Goal: Task Accomplishment & Management: Manage account settings

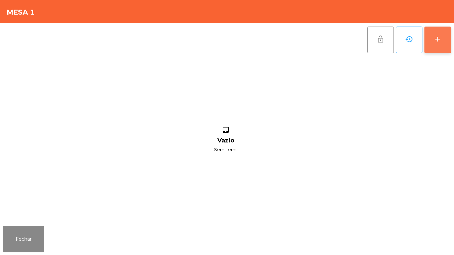
click at [446, 43] on button "add" at bounding box center [437, 40] width 27 height 27
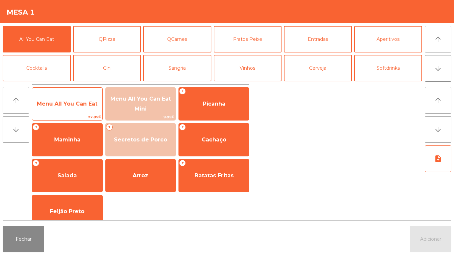
click at [83, 101] on span "Menu All You Can Eat" at bounding box center [67, 104] width 60 height 6
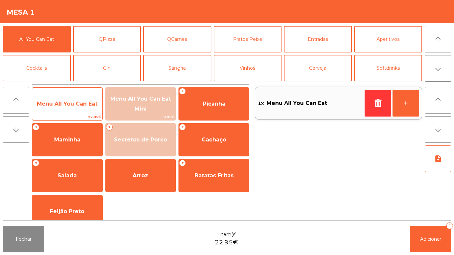
click at [84, 105] on span "Menu All You Can Eat" at bounding box center [67, 104] width 60 height 6
click at [87, 99] on span "Menu All You Can Eat" at bounding box center [67, 104] width 70 height 18
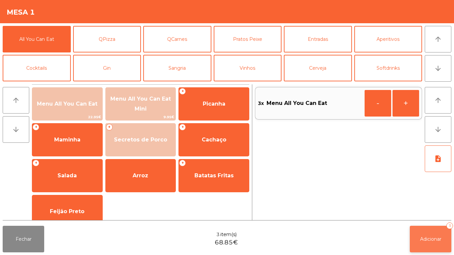
click at [438, 249] on button "Adicionar 3" at bounding box center [431, 239] width 42 height 27
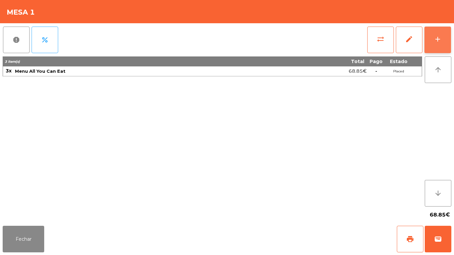
click at [434, 37] on div "add" at bounding box center [438, 39] width 8 height 8
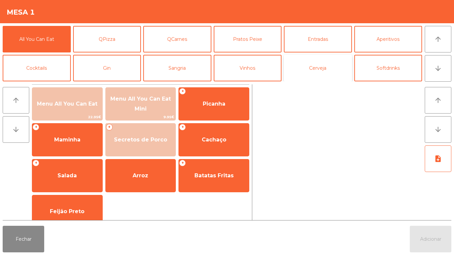
click at [329, 73] on button "Cerveja" at bounding box center [318, 68] width 68 height 27
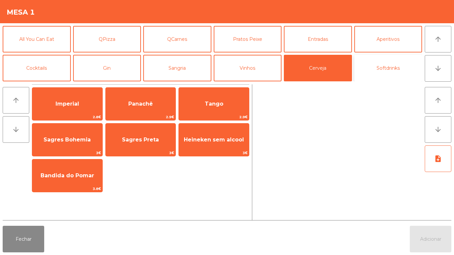
click at [390, 72] on button "Softdrinks" at bounding box center [388, 68] width 68 height 27
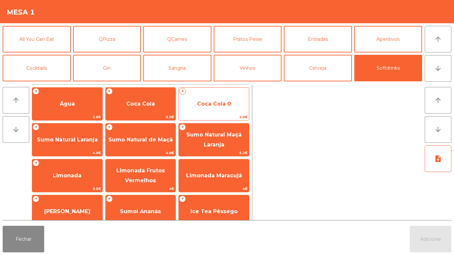
click at [187, 106] on span "Coca Cola 0" at bounding box center [214, 104] width 70 height 18
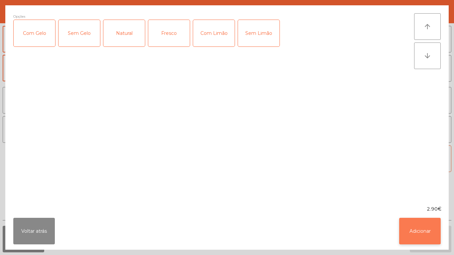
click at [414, 234] on button "Adicionar" at bounding box center [420, 231] width 42 height 27
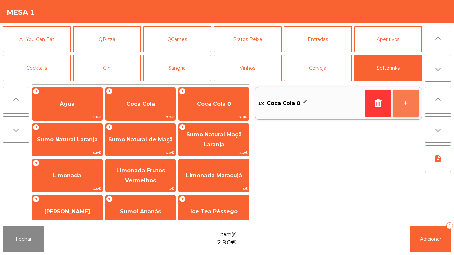
click at [408, 101] on button "+" at bounding box center [405, 103] width 27 height 27
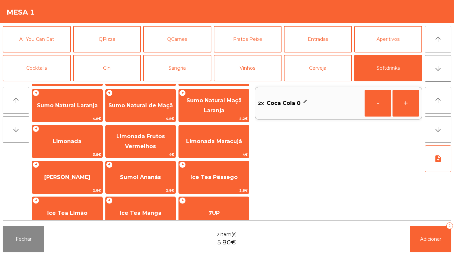
scroll to position [48, 0]
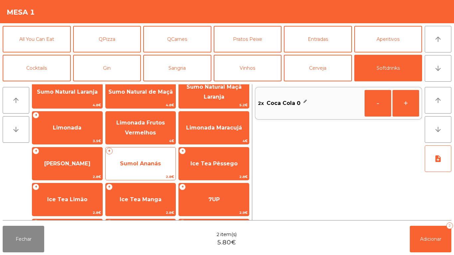
click at [153, 161] on span "Sumol Ananás" at bounding box center [140, 163] width 41 height 6
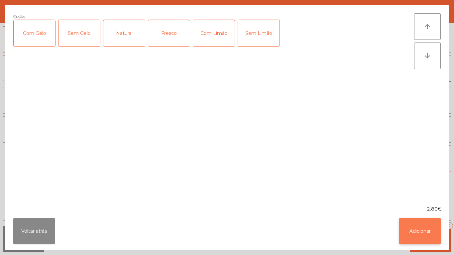
click at [418, 228] on button "Adicionar" at bounding box center [420, 231] width 42 height 27
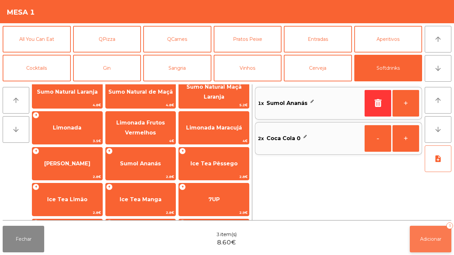
click at [432, 230] on button "Adicionar 3" at bounding box center [431, 239] width 42 height 27
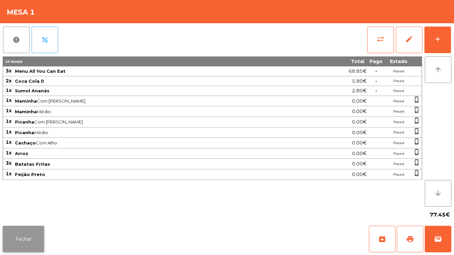
click at [32, 248] on button "Fechar" at bounding box center [24, 239] width 42 height 27
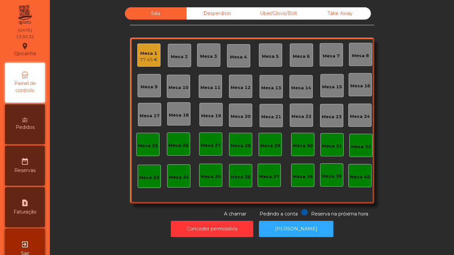
click at [45, 127] on div "Pedidos" at bounding box center [25, 124] width 40 height 40
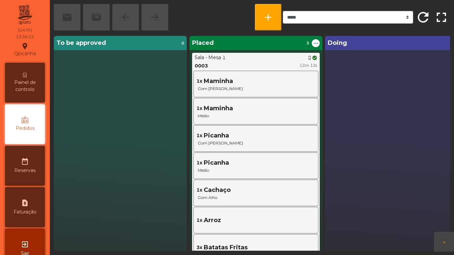
click at [28, 72] on div "Painel de controlo" at bounding box center [25, 83] width 40 height 40
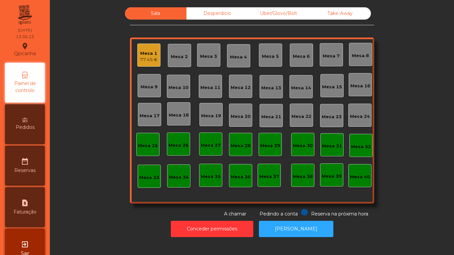
click at [145, 55] on div "Mesa 1" at bounding box center [149, 53] width 18 height 7
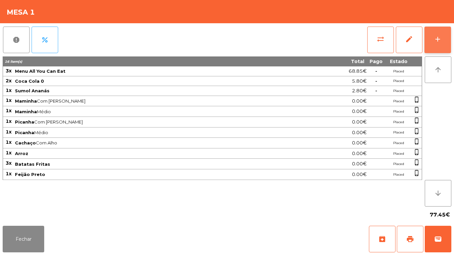
click at [440, 47] on button "add" at bounding box center [437, 40] width 27 height 27
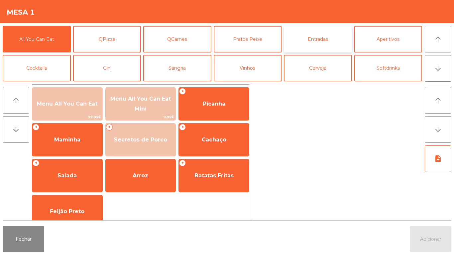
click at [319, 37] on button "Entradas" at bounding box center [318, 39] width 68 height 27
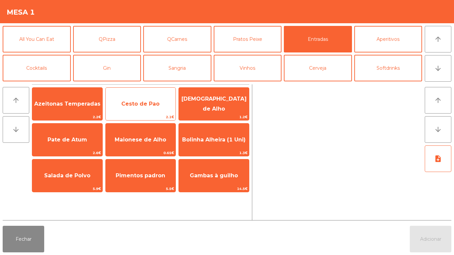
click at [152, 105] on span "Cesto de Pao" at bounding box center [140, 104] width 38 height 6
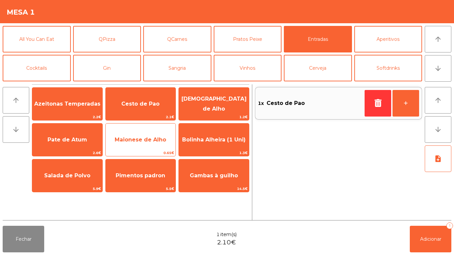
click at [141, 139] on span "Maionese de Alho" at bounding box center [141, 140] width 52 height 6
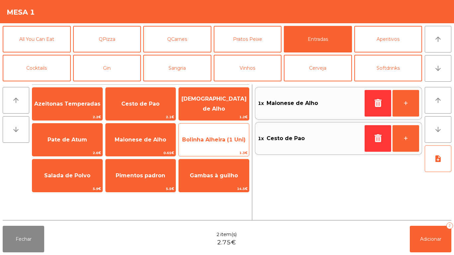
click at [222, 141] on span "Bolinha Alheira (1 Uni)" at bounding box center [213, 140] width 63 height 6
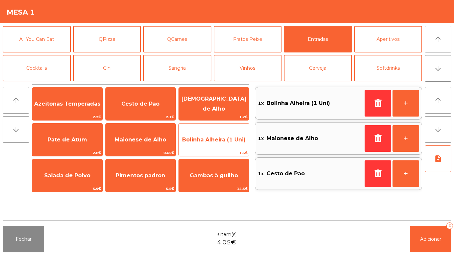
click at [224, 143] on span "Bolinha Alheira (1 Uni)" at bounding box center [213, 140] width 63 height 6
click at [215, 137] on span "Bolinha Alheira (1 Uni)" at bounding box center [213, 140] width 63 height 6
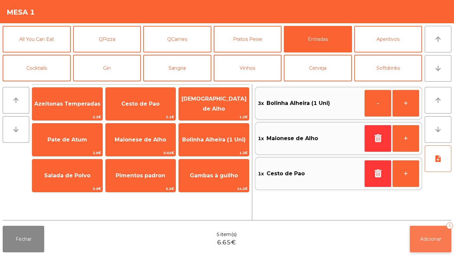
click at [438, 241] on span "Adicionar" at bounding box center [430, 239] width 21 height 6
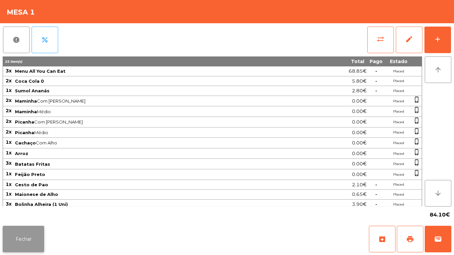
click at [32, 231] on button "Fechar" at bounding box center [24, 239] width 42 height 27
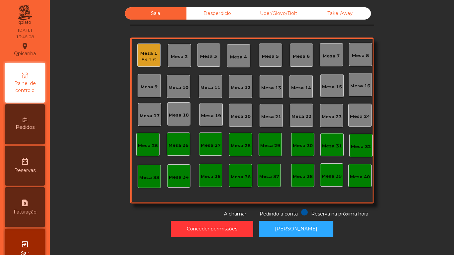
click at [31, 122] on div "Pedidos" at bounding box center [25, 124] width 40 height 40
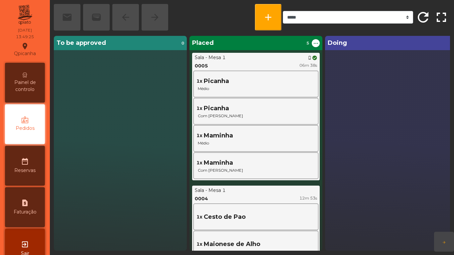
click at [23, 69] on div "Painel de controlo" at bounding box center [25, 83] width 40 height 40
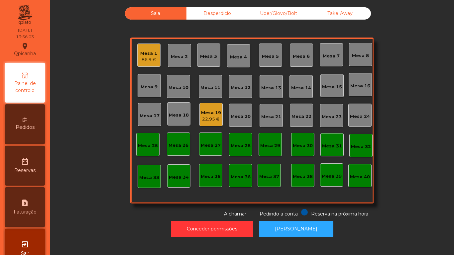
click at [206, 107] on div "Mesa 19 22.95 €" at bounding box center [211, 115] width 20 height 16
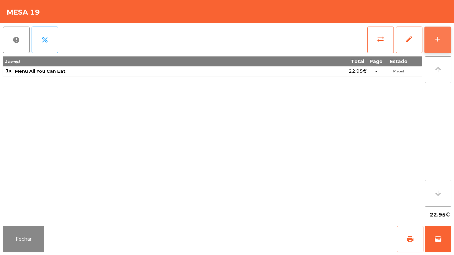
click at [434, 44] on button "add" at bounding box center [437, 40] width 27 height 27
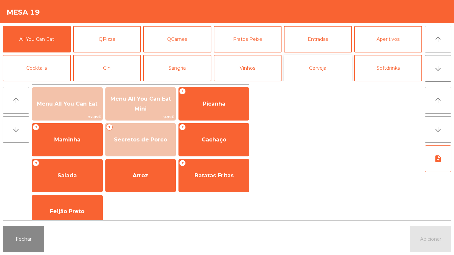
click at [326, 71] on button "Cerveja" at bounding box center [318, 68] width 68 height 27
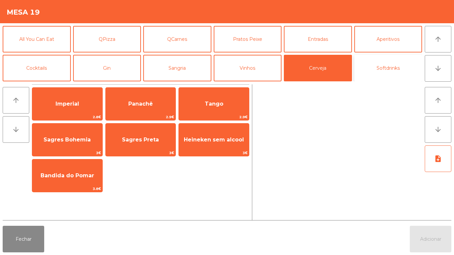
click at [383, 68] on button "Softdrinks" at bounding box center [388, 68] width 68 height 27
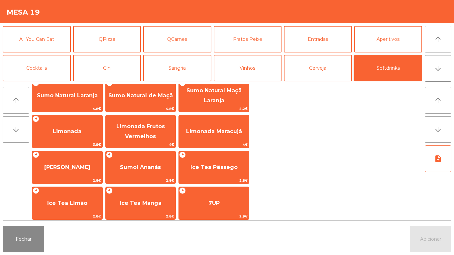
scroll to position [45, 0]
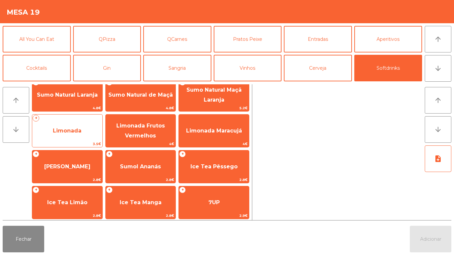
click at [81, 127] on span "Limonada" at bounding box center [67, 131] width 70 height 18
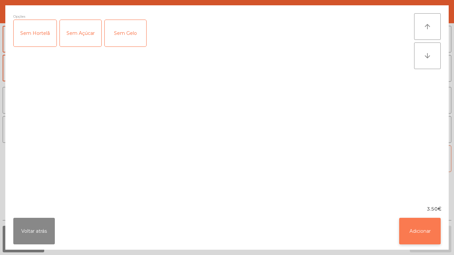
click at [425, 238] on button "Adicionar" at bounding box center [420, 231] width 42 height 27
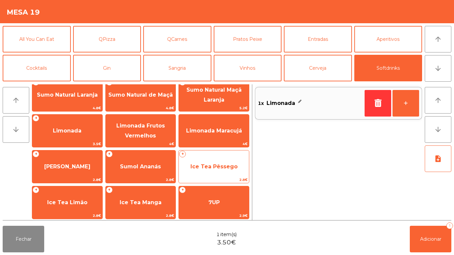
click at [219, 158] on span "Ice Tea Pêssego" at bounding box center [214, 167] width 70 height 18
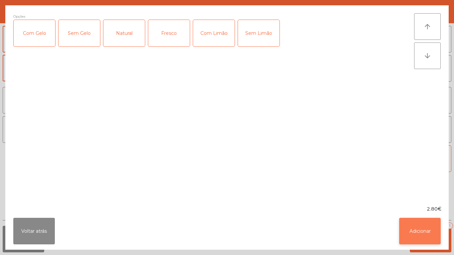
click at [428, 229] on button "Adicionar" at bounding box center [420, 231] width 42 height 27
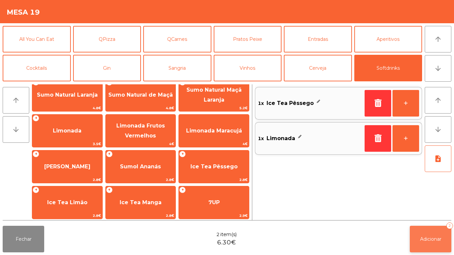
click at [436, 232] on button "Adicionar 2" at bounding box center [431, 239] width 42 height 27
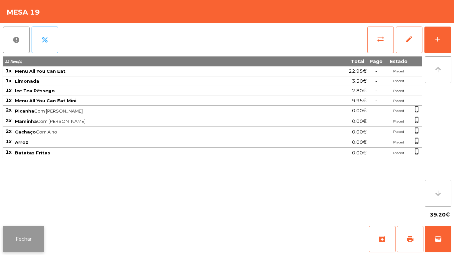
click at [32, 249] on button "Fechar" at bounding box center [24, 239] width 42 height 27
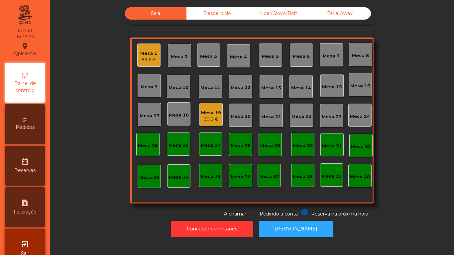
click at [147, 59] on div "89.6 €" at bounding box center [148, 59] width 17 height 7
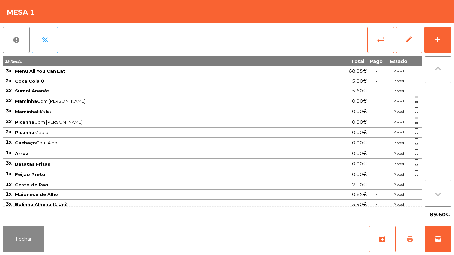
click at [409, 235] on button "print" at bounding box center [410, 239] width 27 height 27
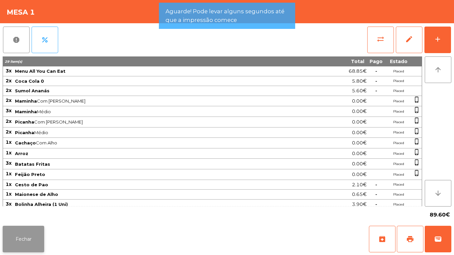
click at [33, 240] on button "Fechar" at bounding box center [24, 239] width 42 height 27
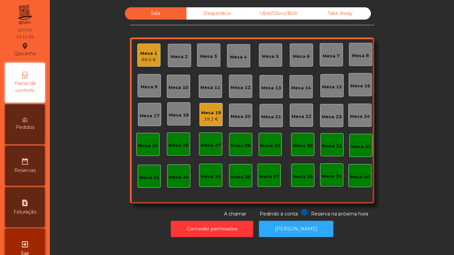
click at [151, 59] on div "89.6 €" at bounding box center [148, 59] width 17 height 7
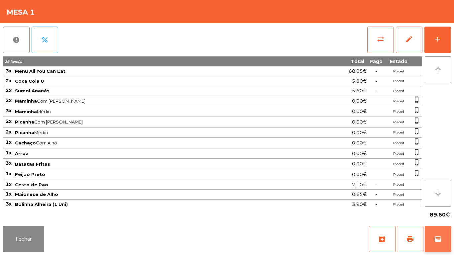
click at [438, 239] on span "wallet" at bounding box center [438, 239] width 8 height 8
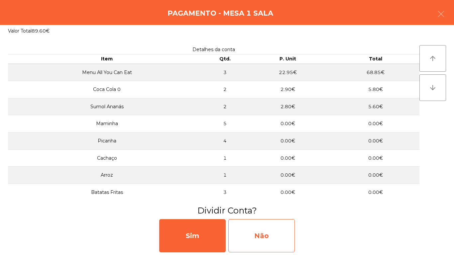
click at [278, 227] on div "Não" at bounding box center [261, 235] width 66 height 33
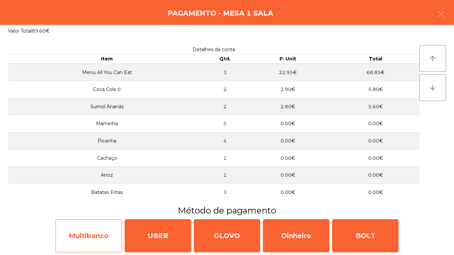
click at [97, 229] on div "Multibanco" at bounding box center [88, 235] width 66 height 33
select select "**"
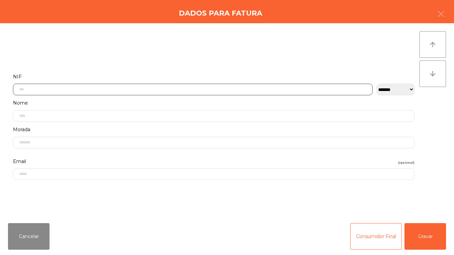
click at [188, 87] on input "text" at bounding box center [193, 90] width 360 height 12
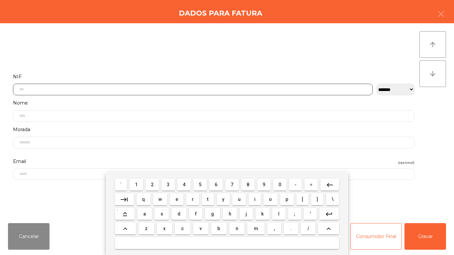
scroll to position [41, 0]
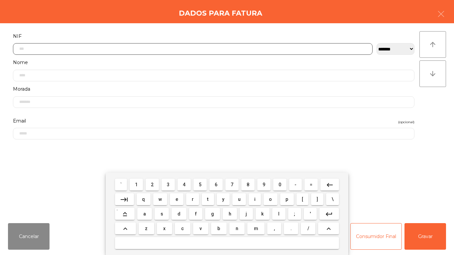
click at [199, 183] on span "5" at bounding box center [200, 184] width 3 height 5
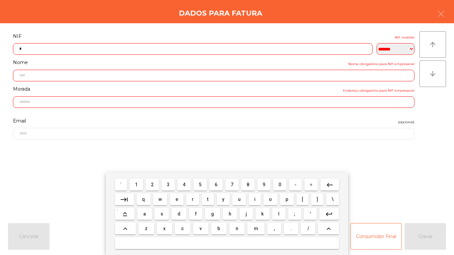
click at [280, 184] on span "0" at bounding box center [279, 184] width 3 height 5
click at [137, 184] on span "1" at bounding box center [136, 184] width 3 height 5
click at [185, 183] on span "4" at bounding box center [184, 184] width 3 height 5
click at [200, 184] on span "5" at bounding box center [200, 184] width 3 height 5
click at [281, 182] on span "0" at bounding box center [279, 184] width 3 height 5
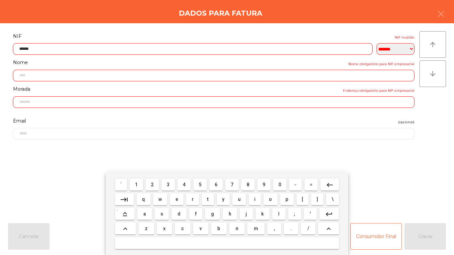
click at [253, 183] on button "8" at bounding box center [247, 185] width 13 height 12
click at [168, 184] on span "3" at bounding box center [168, 184] width 3 height 5
click at [137, 182] on span "1" at bounding box center [136, 184] width 3 height 5
type input "*********"
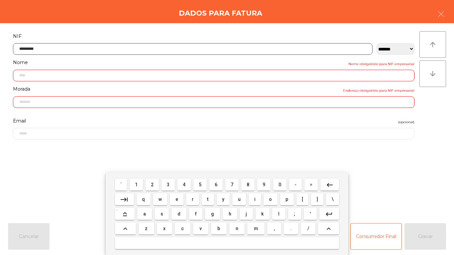
type input "**********"
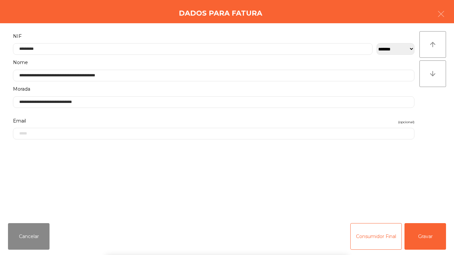
click at [425, 238] on div "` 1 2 3 4 5 6 7 8 9 0 - = keyboard_backspace keyboard_tab q w e r t y u i o p […" at bounding box center [227, 214] width 454 height 82
click at [426, 247] on button "Gravar" at bounding box center [425, 236] width 42 height 27
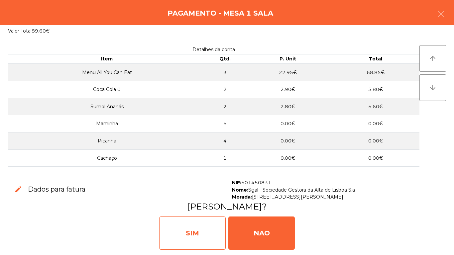
click at [201, 231] on div "SIM" at bounding box center [192, 233] width 66 height 33
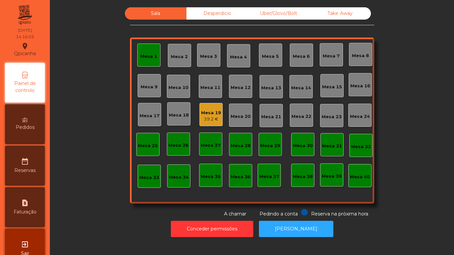
click at [212, 117] on div "39.2 €" at bounding box center [211, 119] width 20 height 7
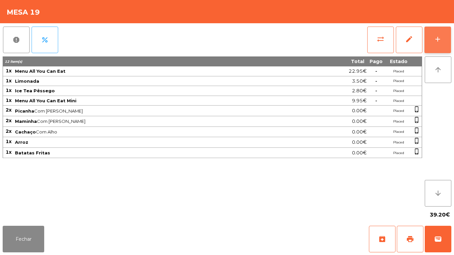
click at [437, 44] on button "add" at bounding box center [437, 40] width 27 height 27
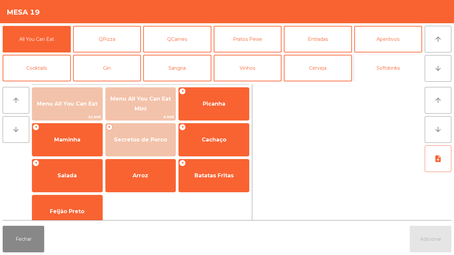
click at [394, 76] on button "Softdrinks" at bounding box center [388, 68] width 68 height 27
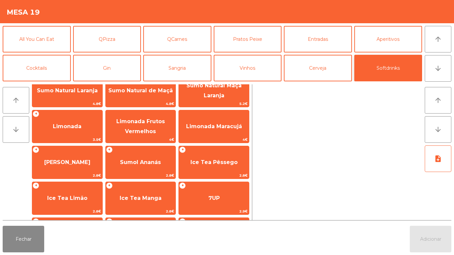
scroll to position [50, 0]
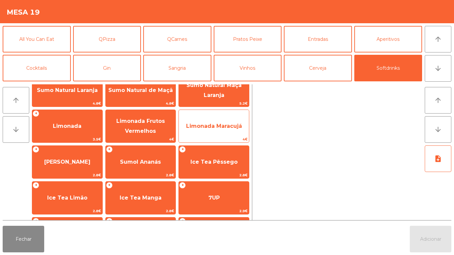
click at [220, 123] on span "Limonada Maracujá" at bounding box center [214, 126] width 56 height 6
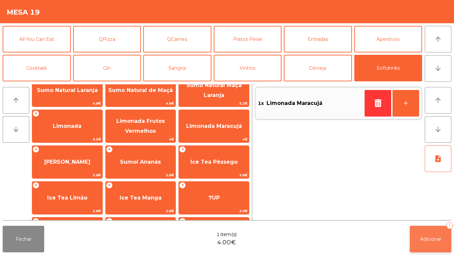
click at [433, 235] on button "Adicionar 1" at bounding box center [431, 239] width 42 height 27
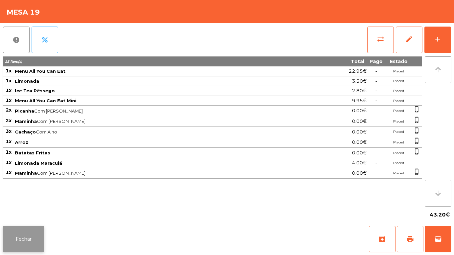
click at [27, 236] on button "Fechar" at bounding box center [24, 239] width 42 height 27
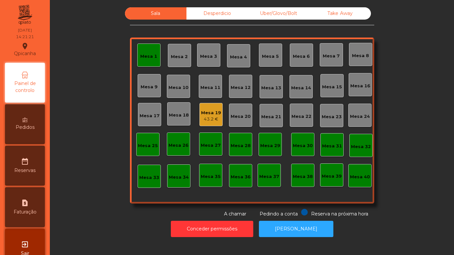
click at [154, 55] on div "Mesa 1" at bounding box center [148, 56] width 17 height 7
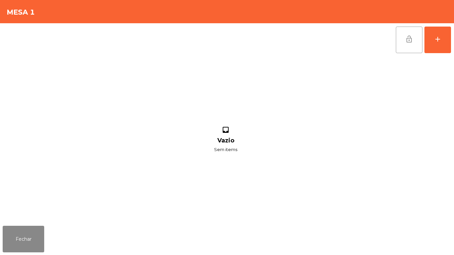
click at [406, 37] on span "lock_open" at bounding box center [409, 39] width 8 height 8
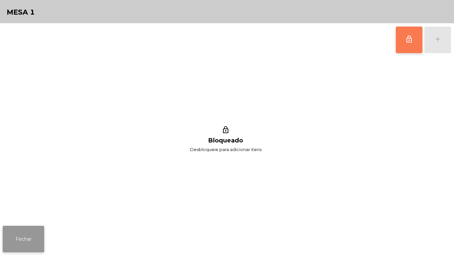
click at [41, 238] on button "Fechar" at bounding box center [24, 239] width 42 height 27
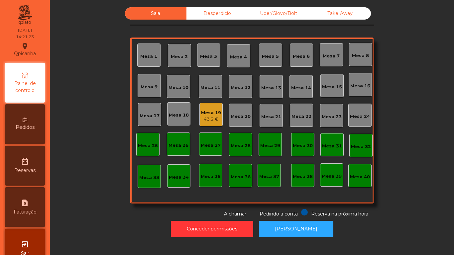
click at [206, 117] on div "43.2 €" at bounding box center [211, 119] width 20 height 7
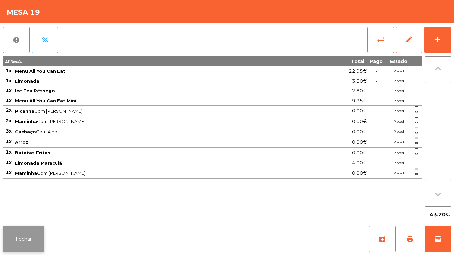
click at [32, 247] on button "Fechar" at bounding box center [24, 239] width 42 height 27
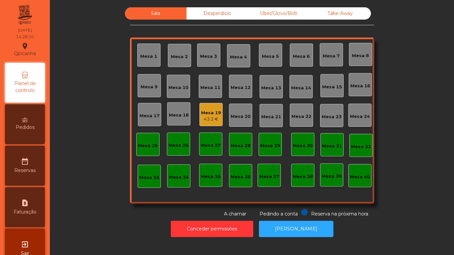
click at [213, 110] on div "Mesa 19" at bounding box center [211, 113] width 20 height 7
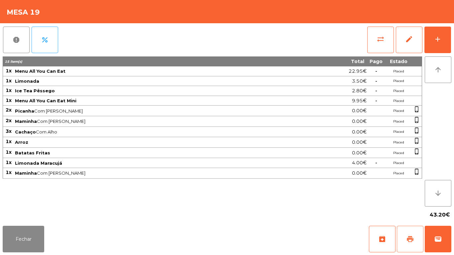
click at [409, 233] on button "print" at bounding box center [410, 239] width 27 height 27
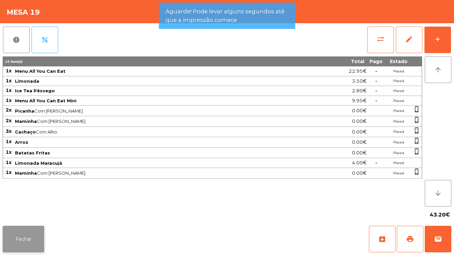
click at [34, 238] on button "Fechar" at bounding box center [24, 239] width 42 height 27
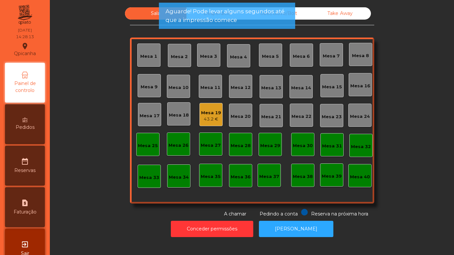
click at [209, 114] on div "Mesa 19" at bounding box center [211, 113] width 20 height 7
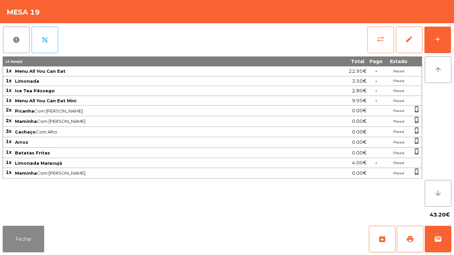
click at [376, 42] on button "sync_alt" at bounding box center [380, 40] width 27 height 27
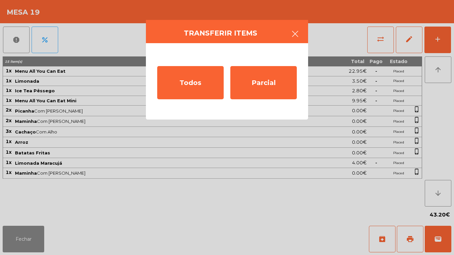
click at [295, 36] on icon "button" at bounding box center [295, 34] width 8 height 8
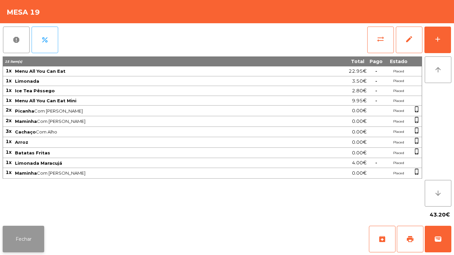
click at [37, 236] on button "Fechar" at bounding box center [24, 239] width 42 height 27
